Goal: Find specific page/section

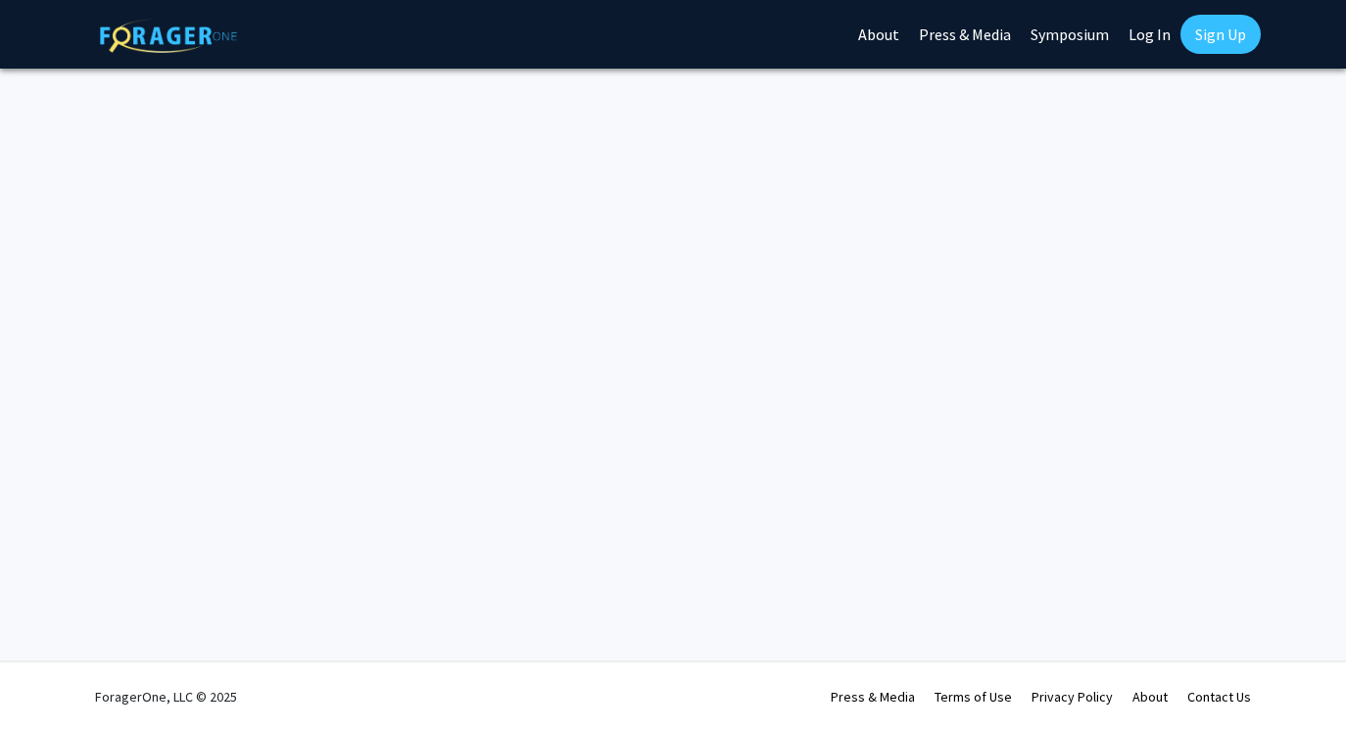
click at [1138, 36] on link "Log In" at bounding box center [1150, 34] width 62 height 69
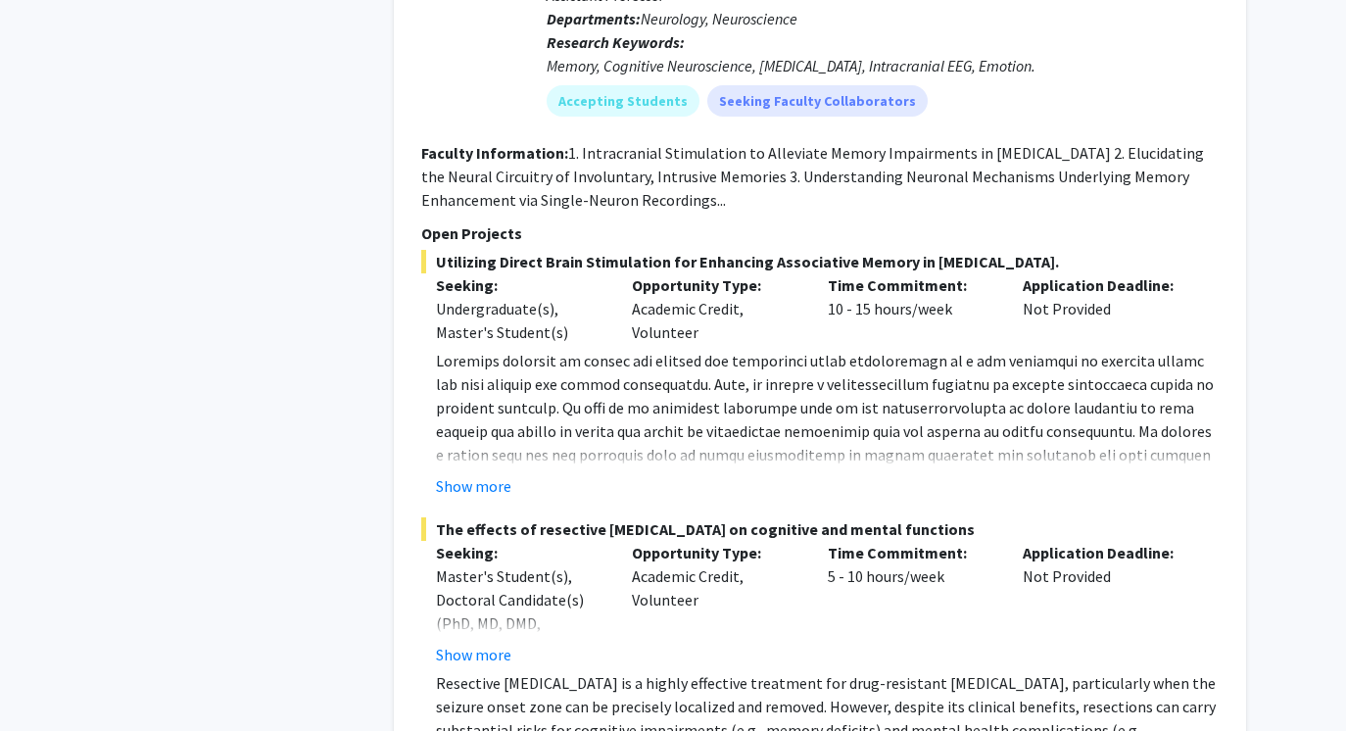
scroll to position [14145, 0]
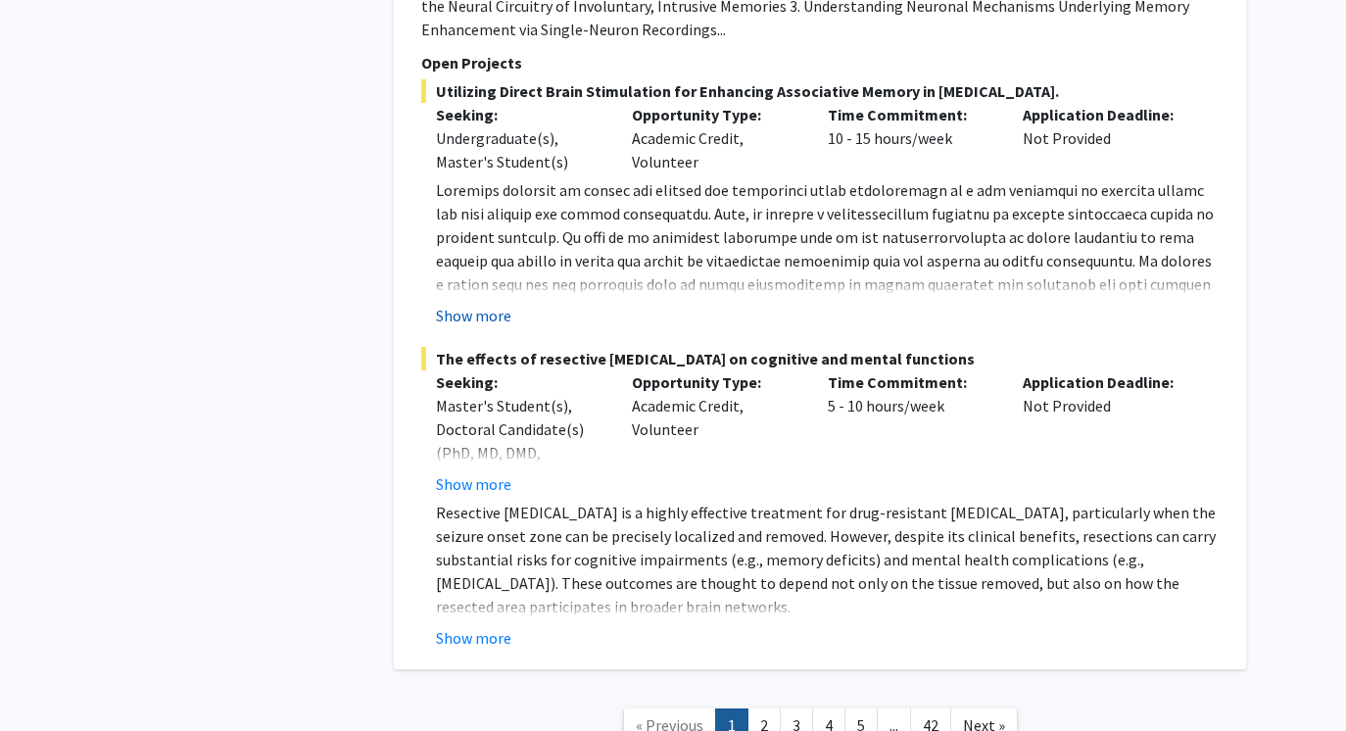
click at [452, 304] on button "Show more" at bounding box center [473, 316] width 75 height 24
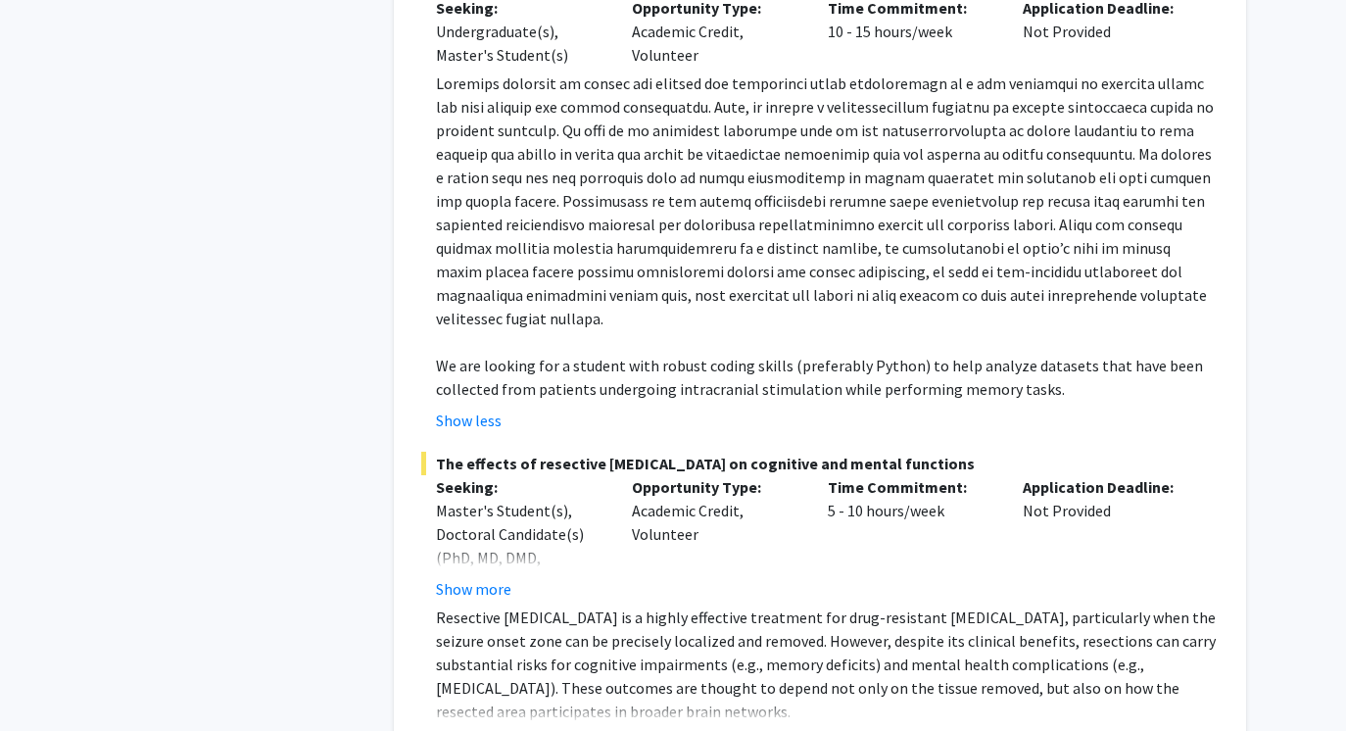
scroll to position [14321, 0]
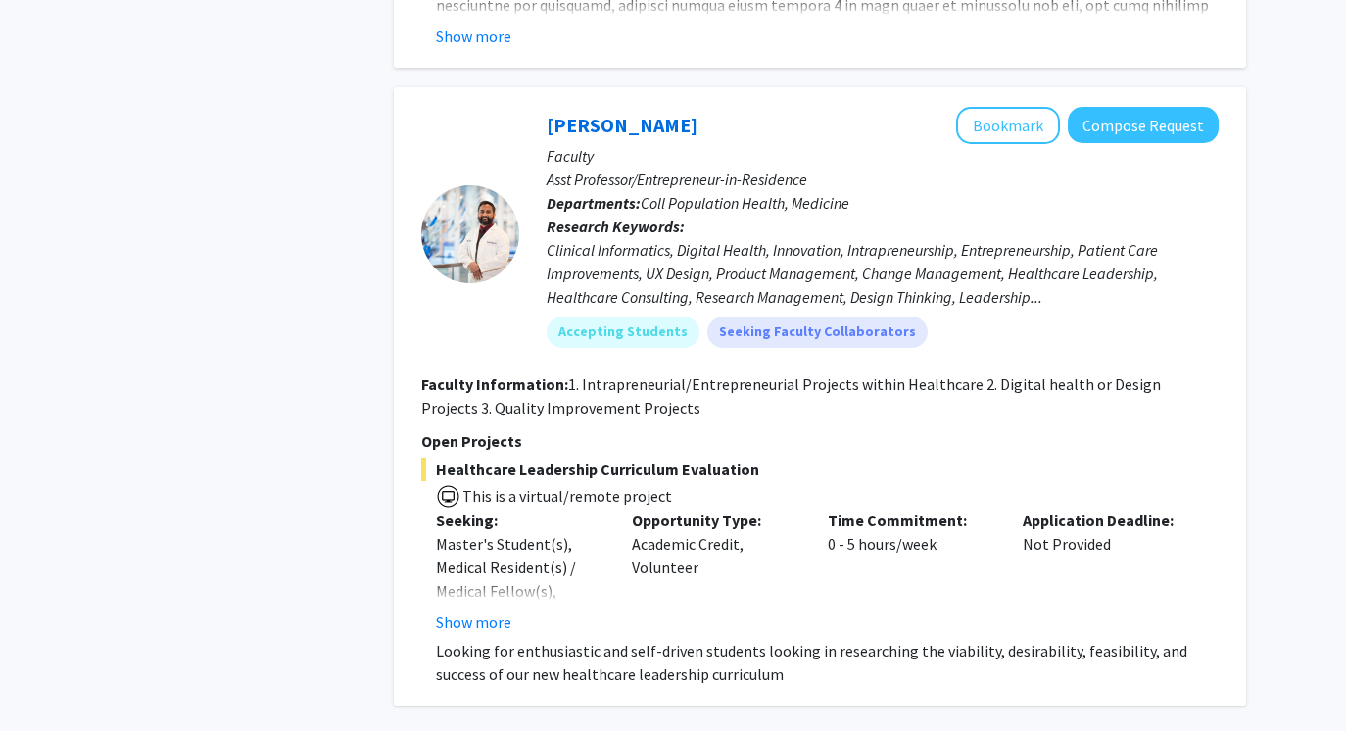
scroll to position [8071, 0]
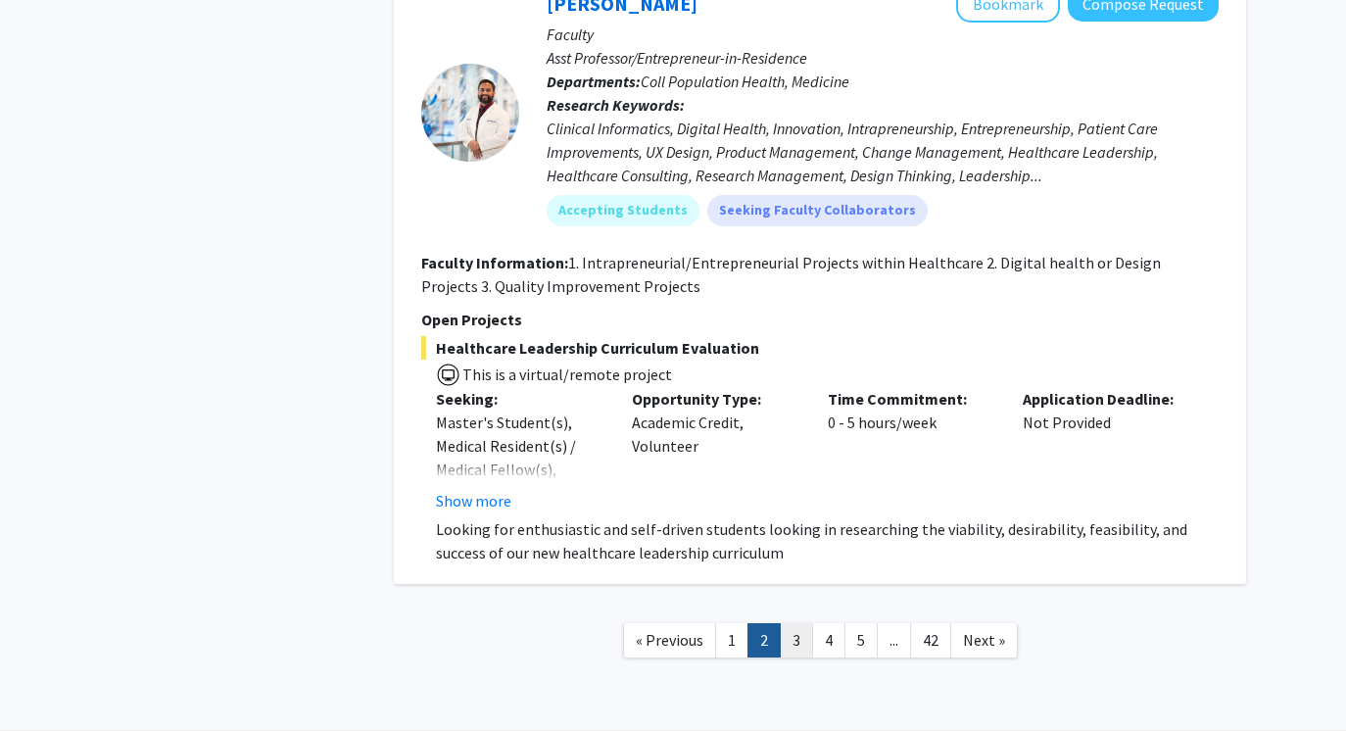
click at [793, 623] on link "3" at bounding box center [796, 640] width 33 height 34
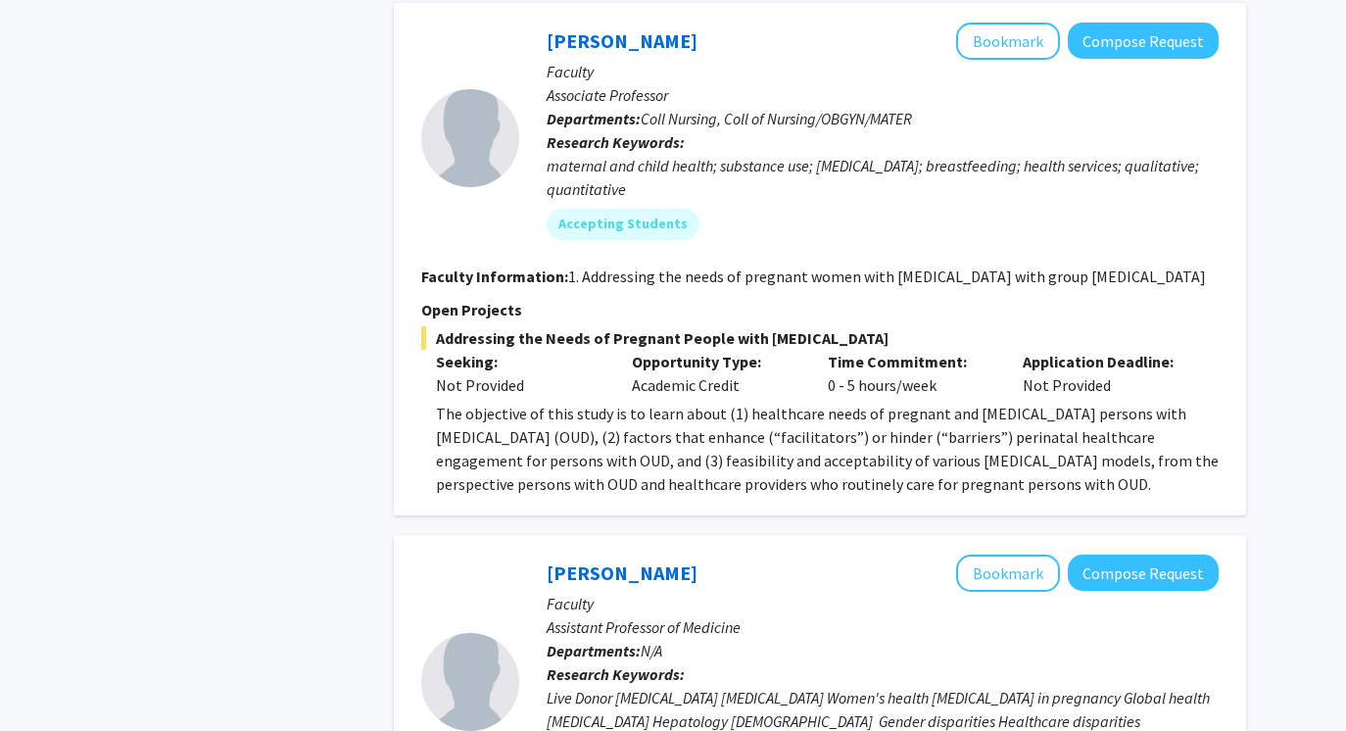
scroll to position [1786, 0]
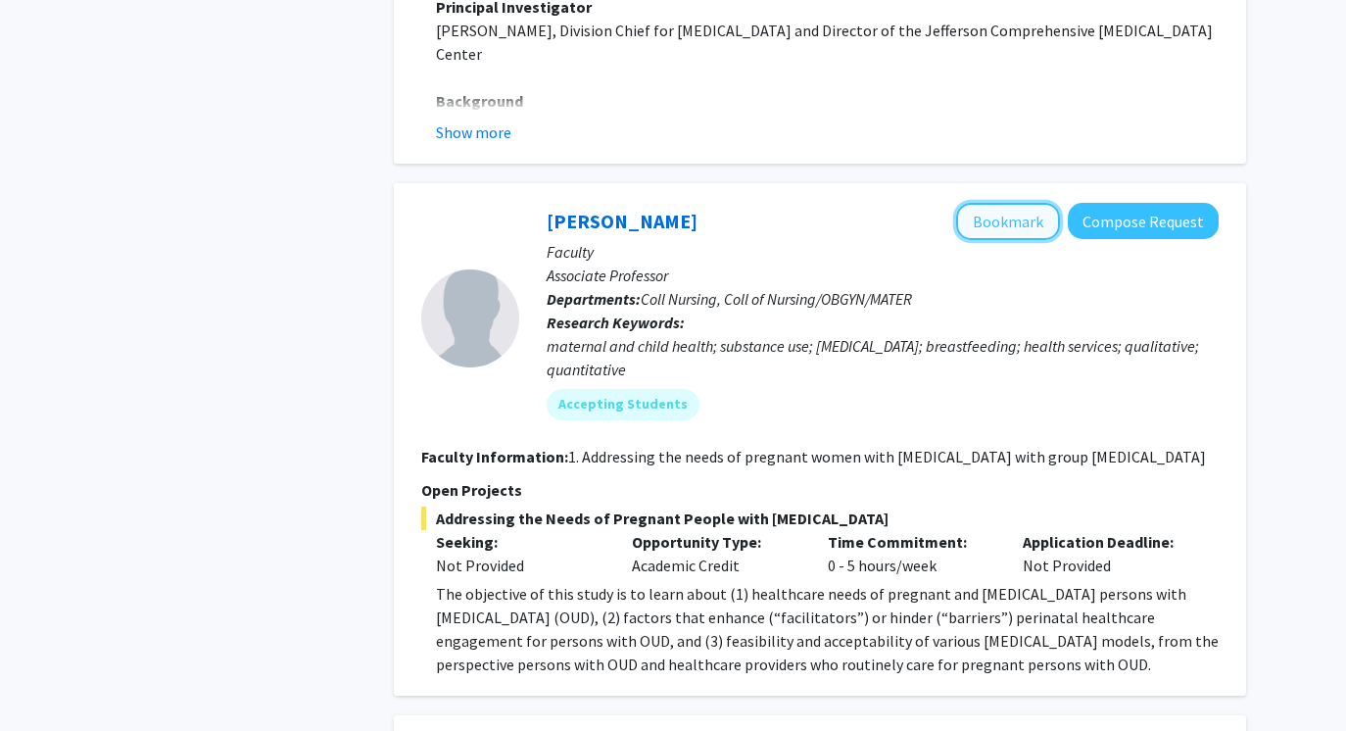
click at [1006, 203] on button "Bookmark" at bounding box center [1008, 221] width 104 height 37
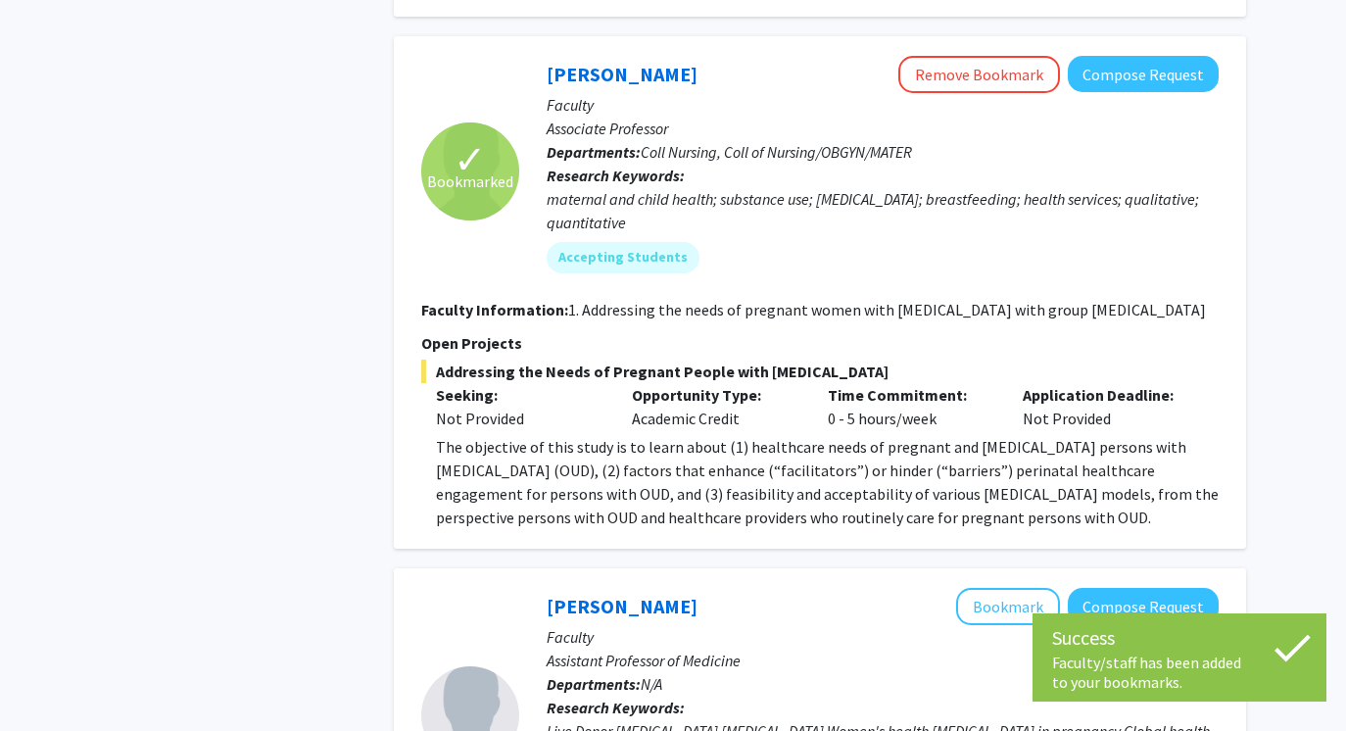
scroll to position [1885, 0]
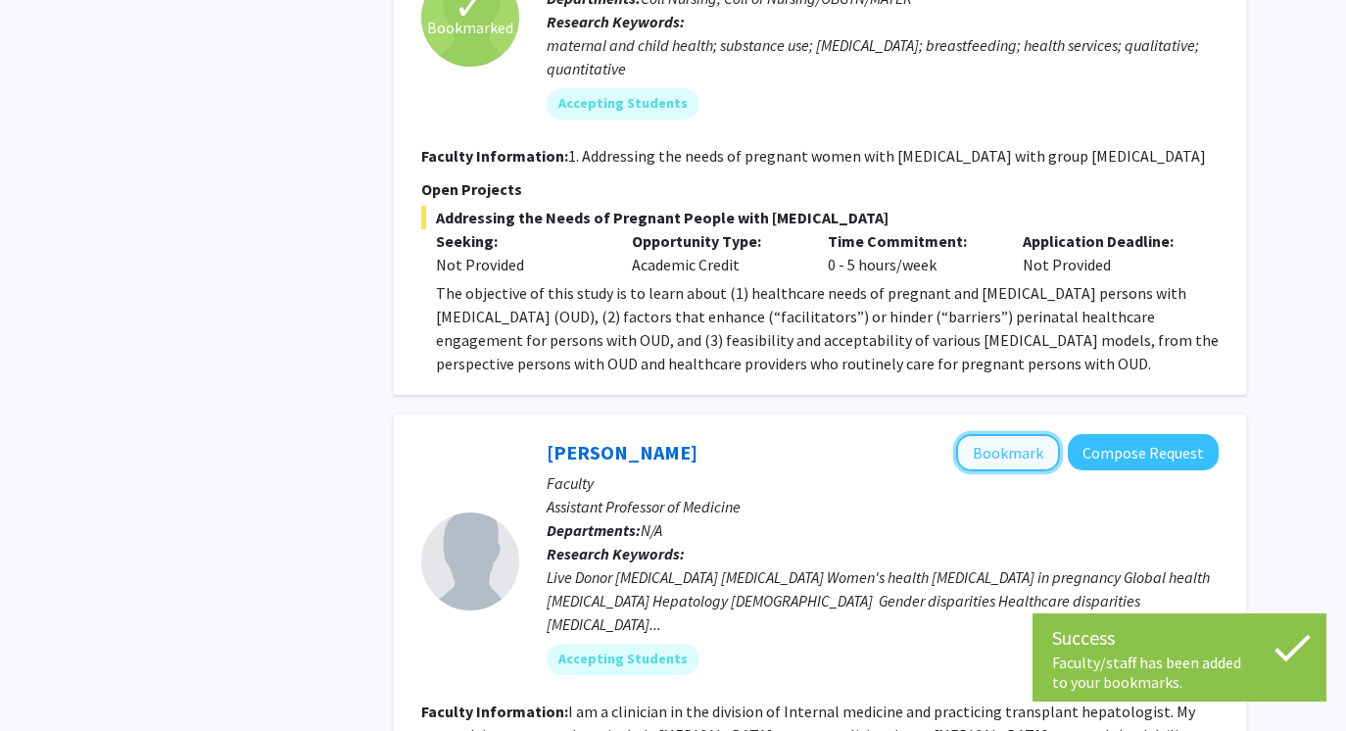
click at [999, 434] on button "Bookmark" at bounding box center [1008, 452] width 104 height 37
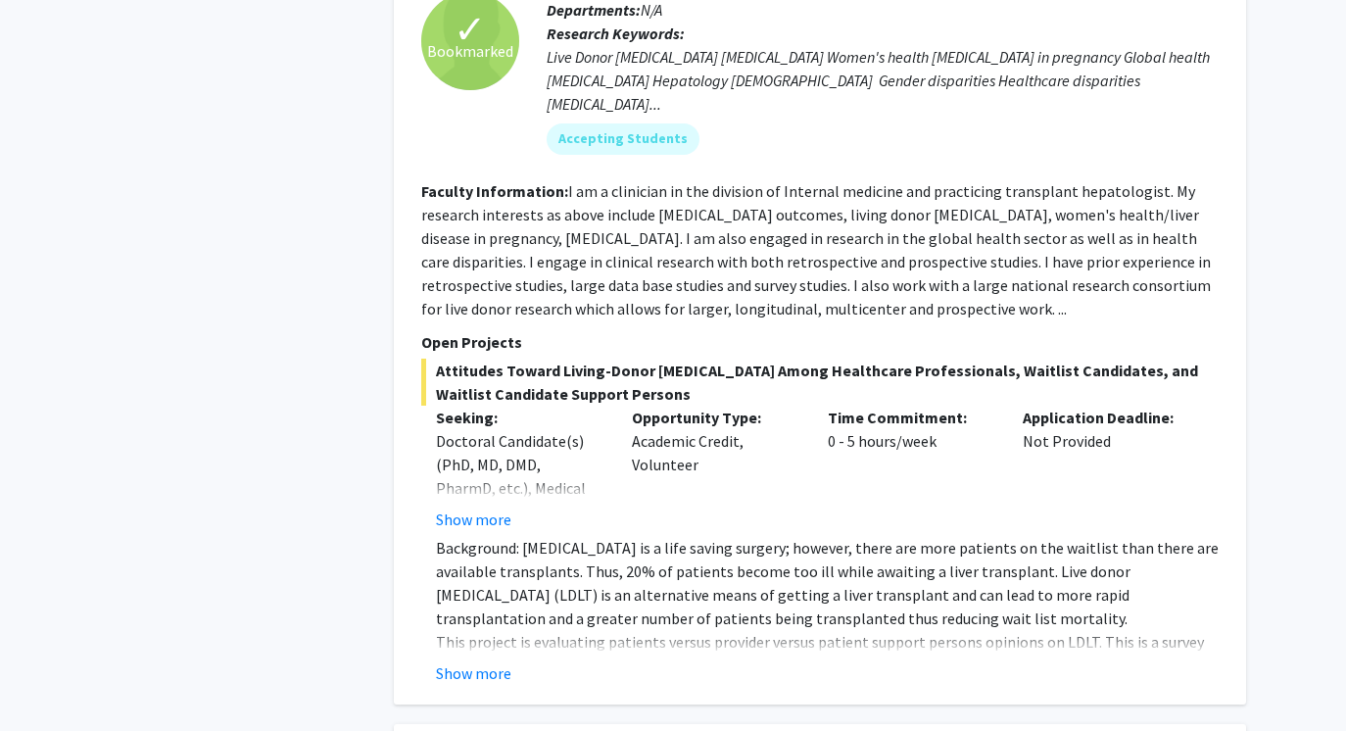
scroll to position [2410, 0]
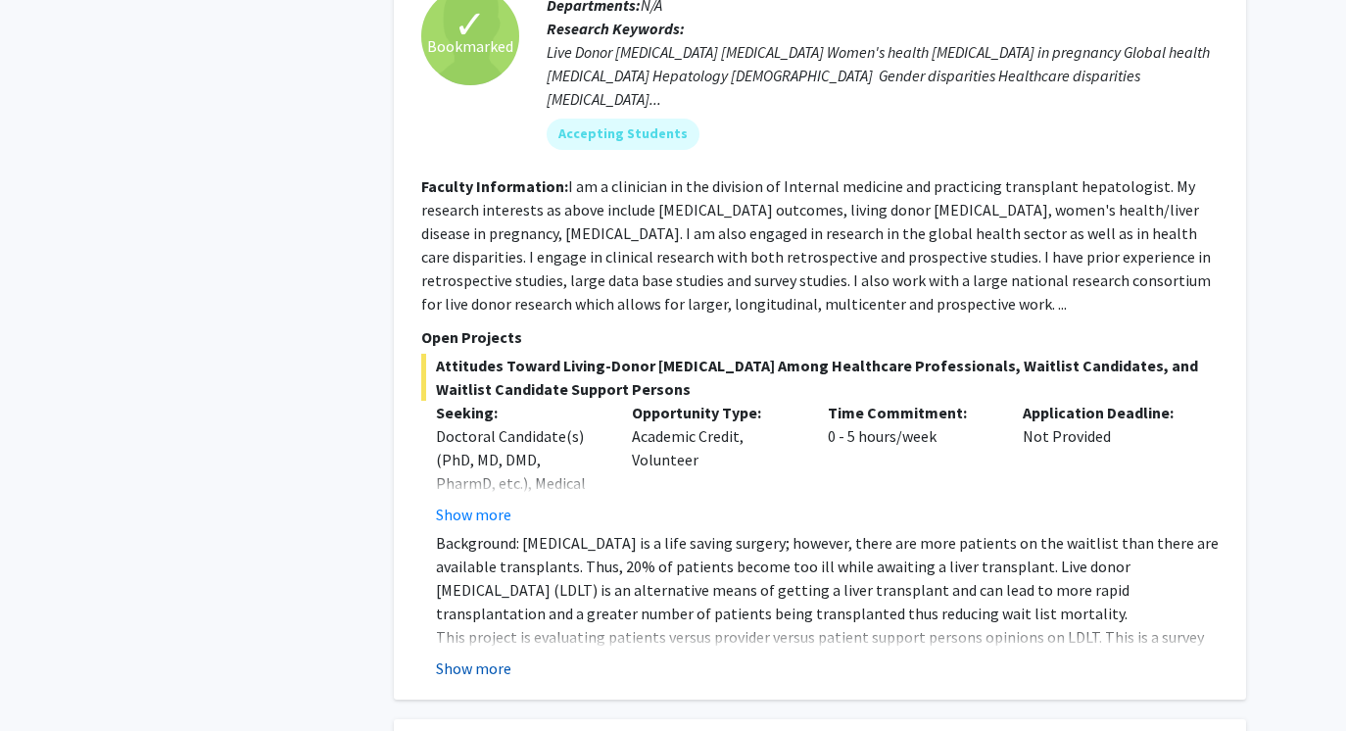
click at [470, 656] on button "Show more" at bounding box center [473, 668] width 75 height 24
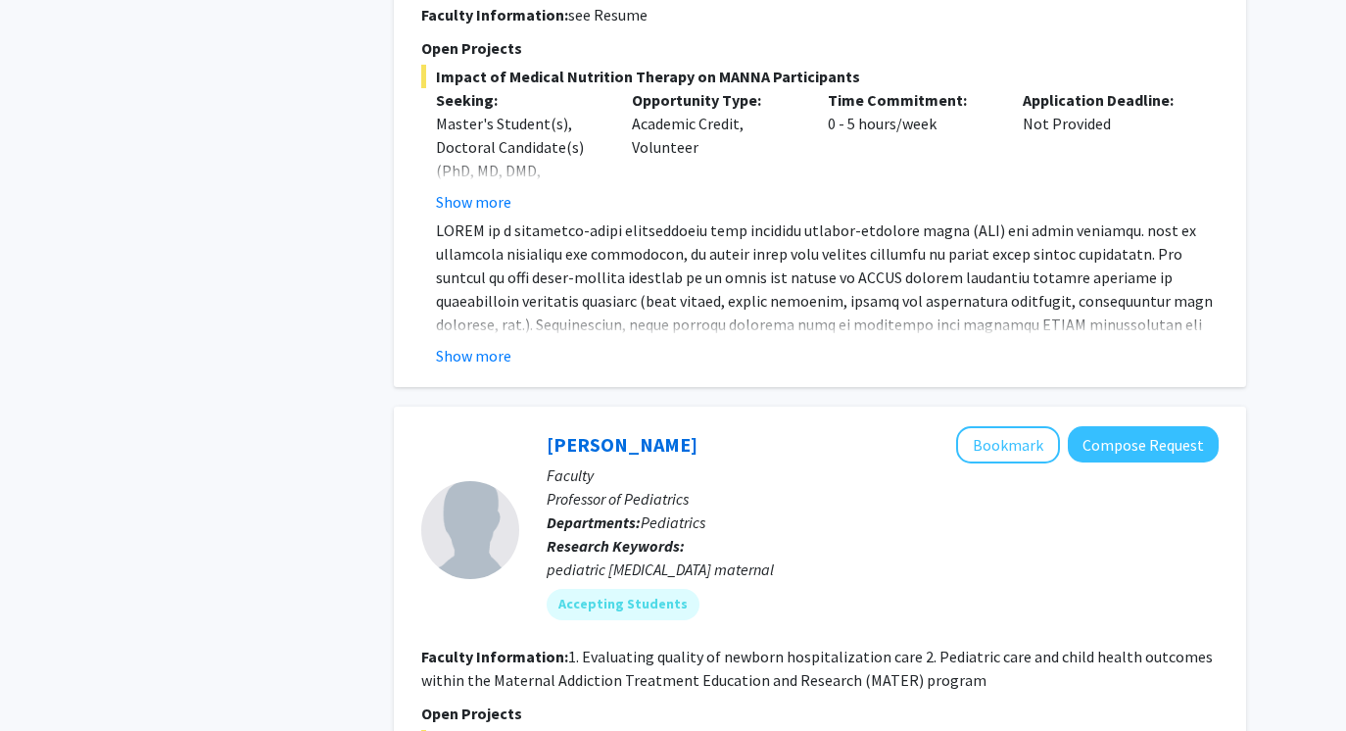
scroll to position [4503, 0]
